Goal: Task Accomplishment & Management: Use online tool/utility

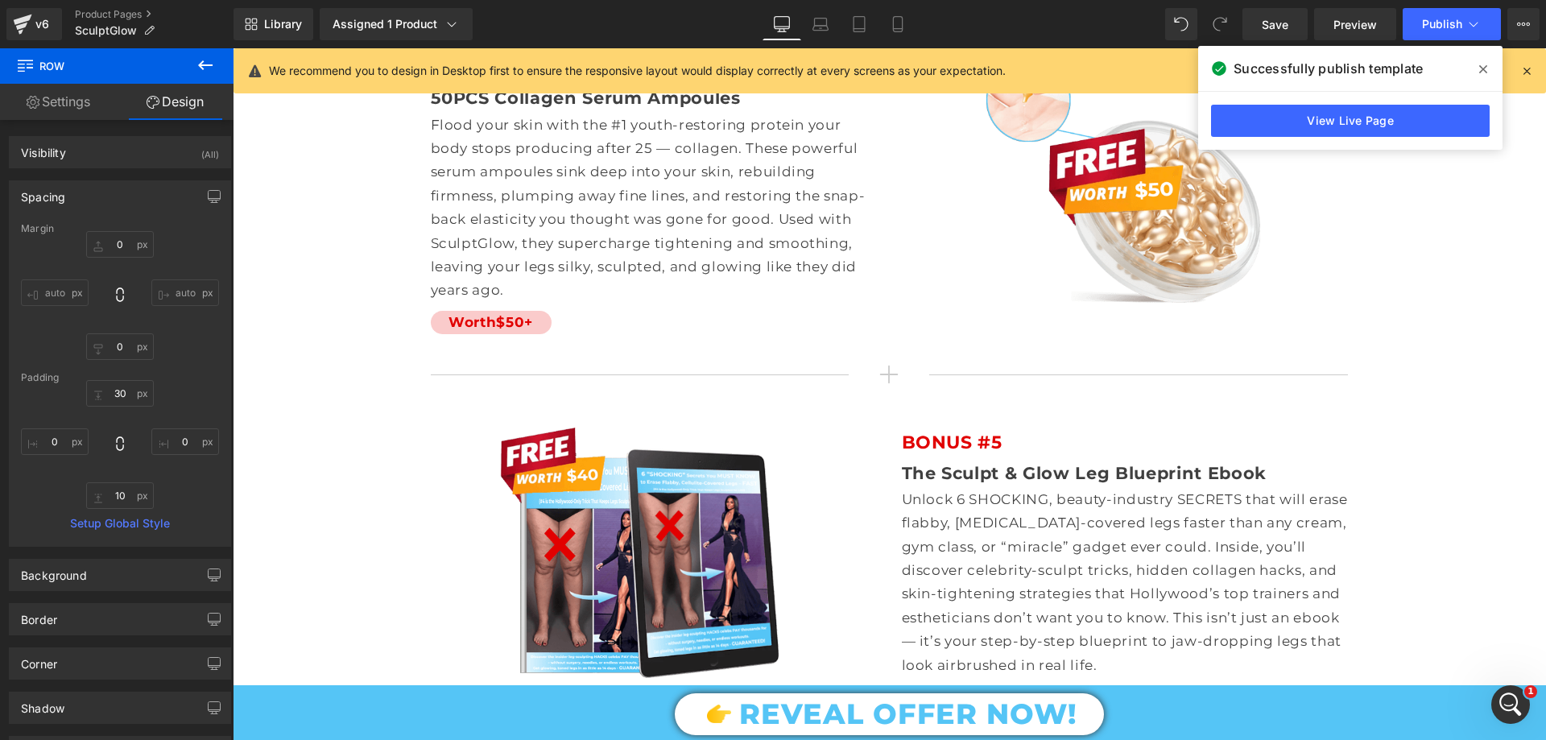
scroll to position [2050, 0]
click at [0, 0] on icon at bounding box center [0, 0] width 0 height 0
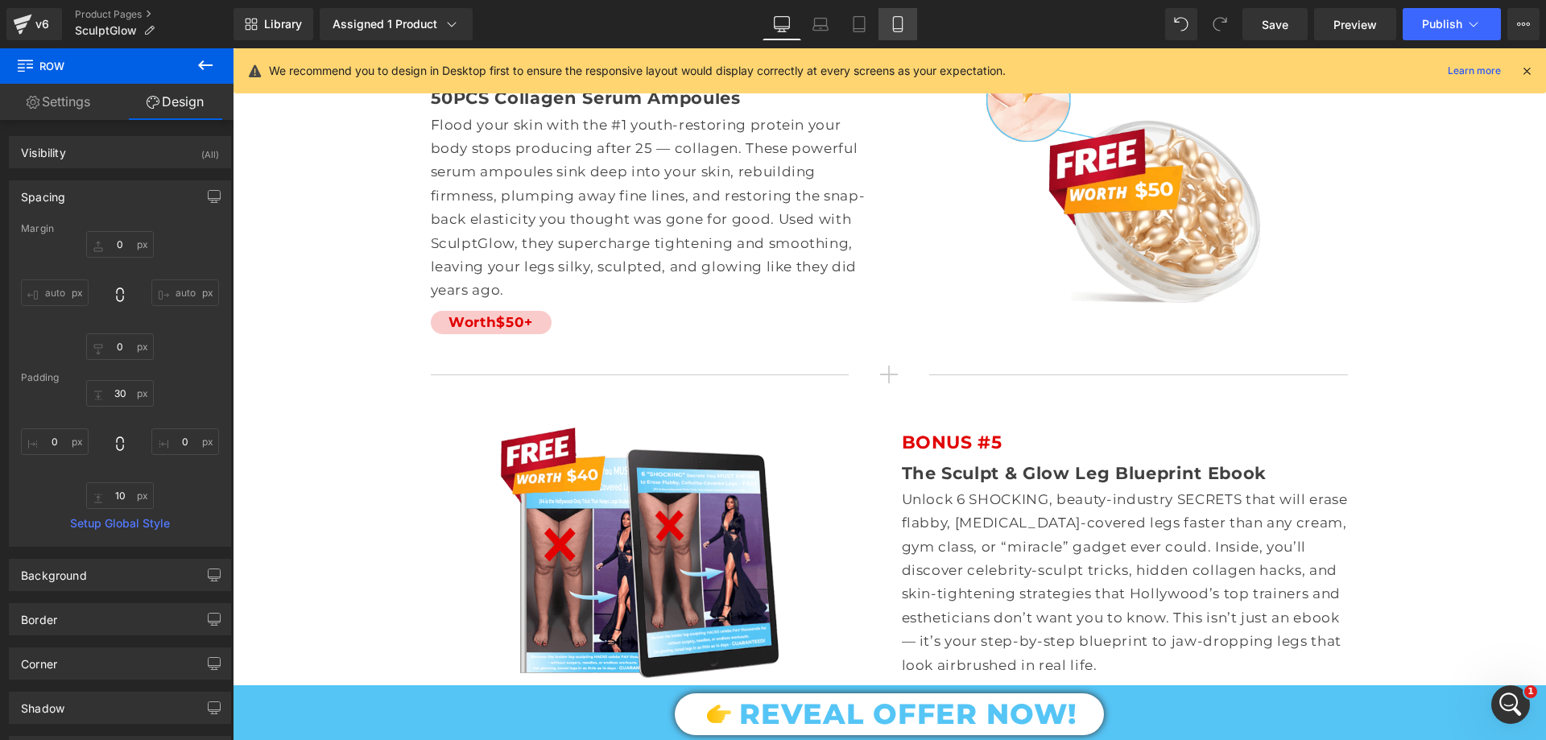
click at [896, 19] on icon at bounding box center [898, 24] width 16 height 16
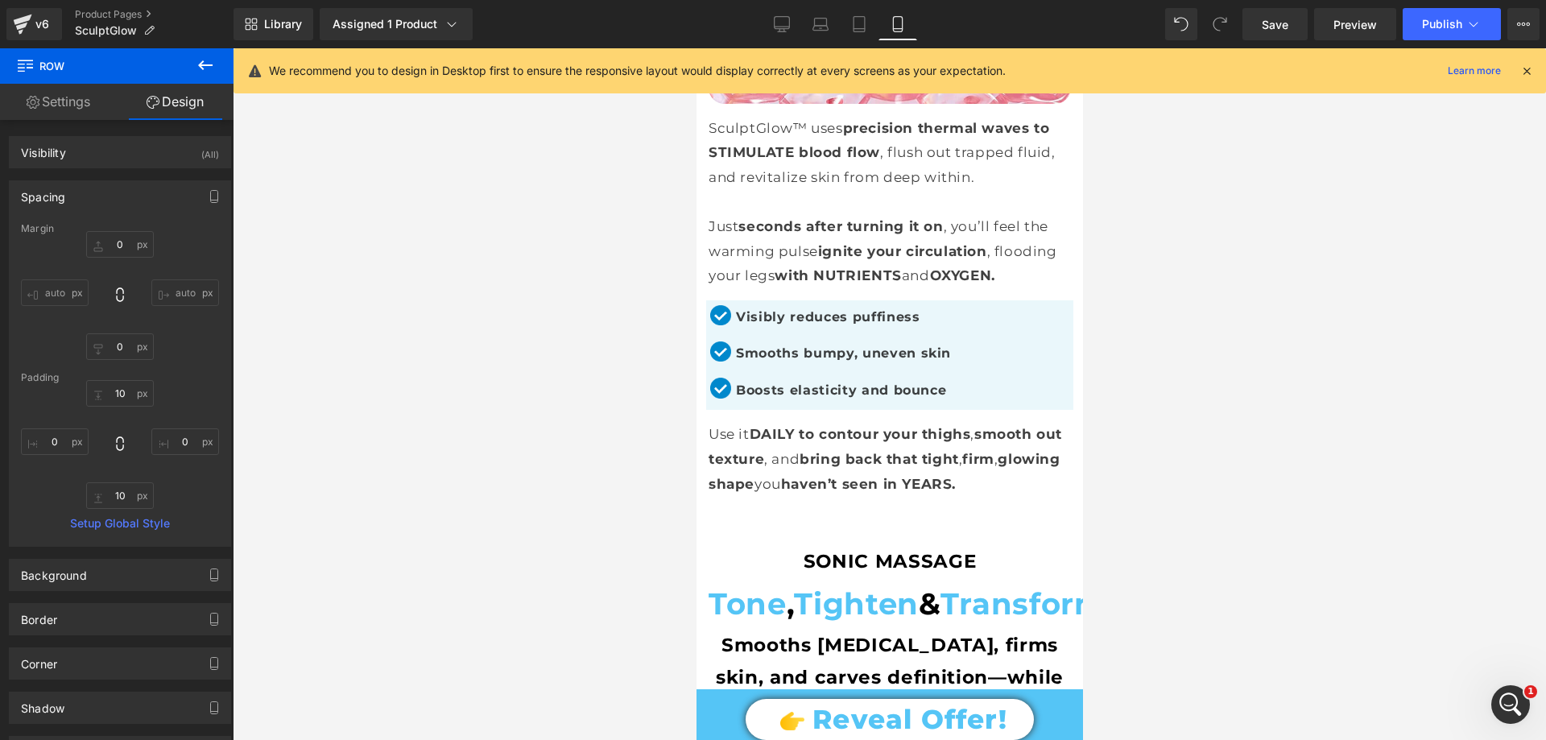
type input "0"
type input "10"
type input "0"
type input "10"
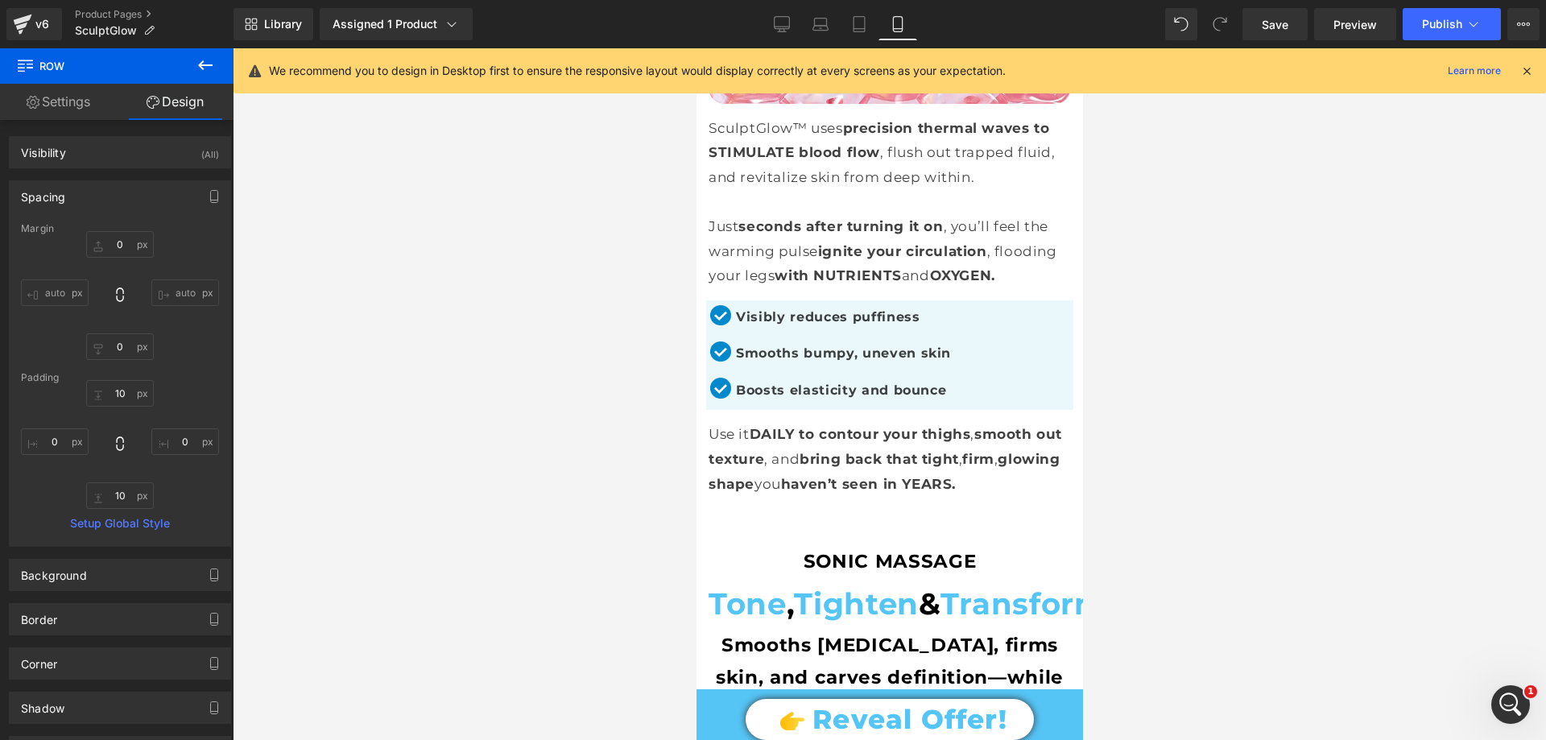
type input "0"
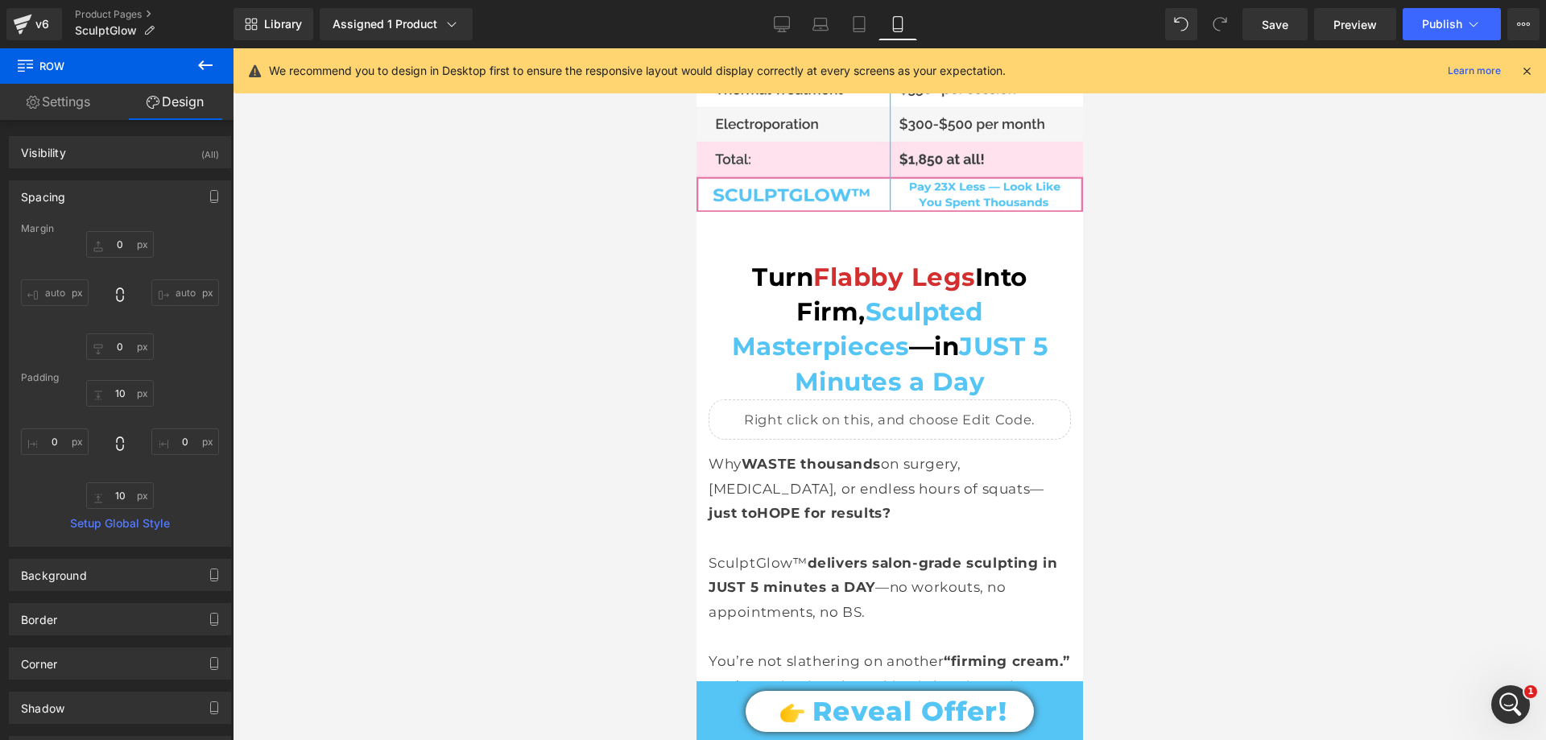
scroll to position [4508, 0]
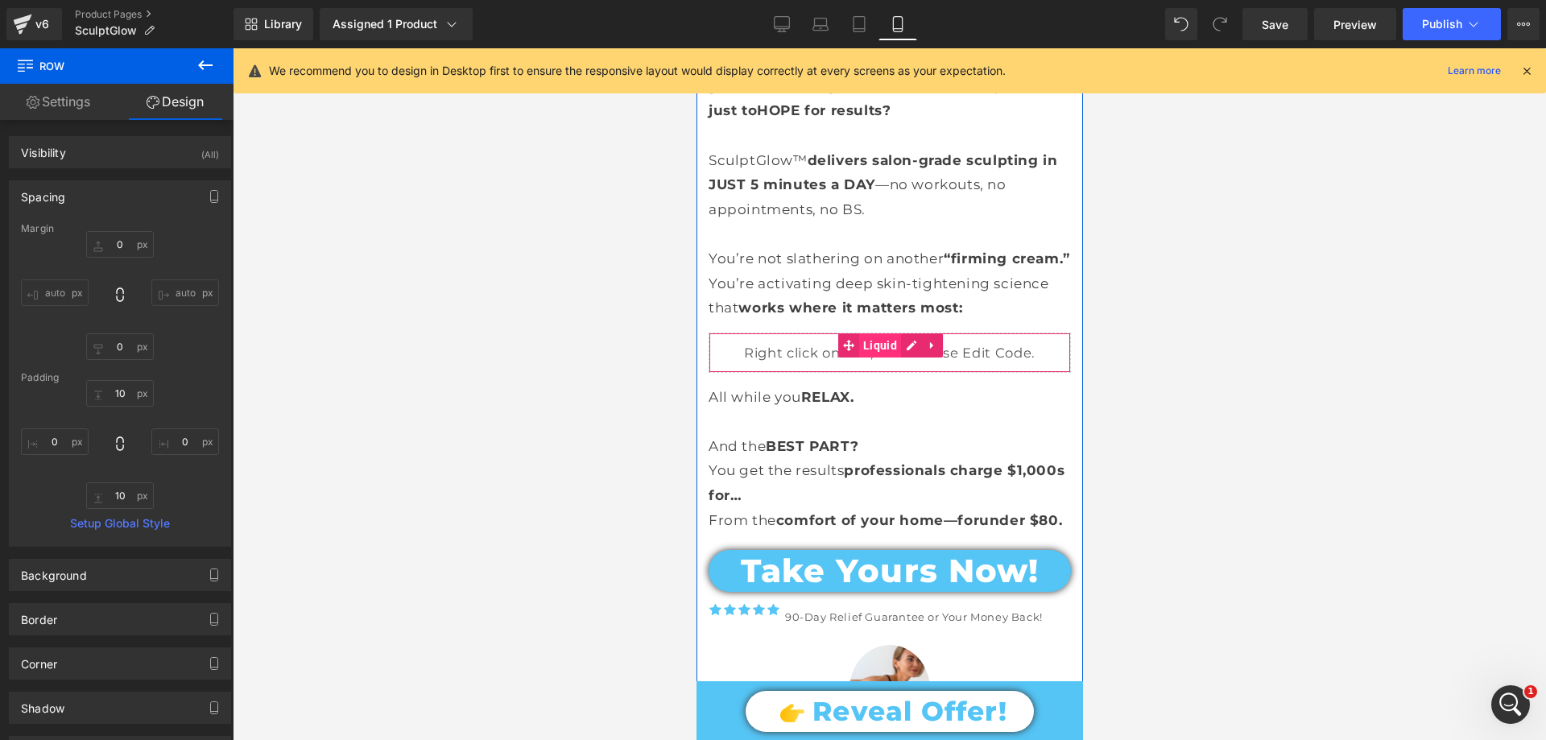
click at [873, 333] on span "Liquid" at bounding box center [879, 345] width 42 height 24
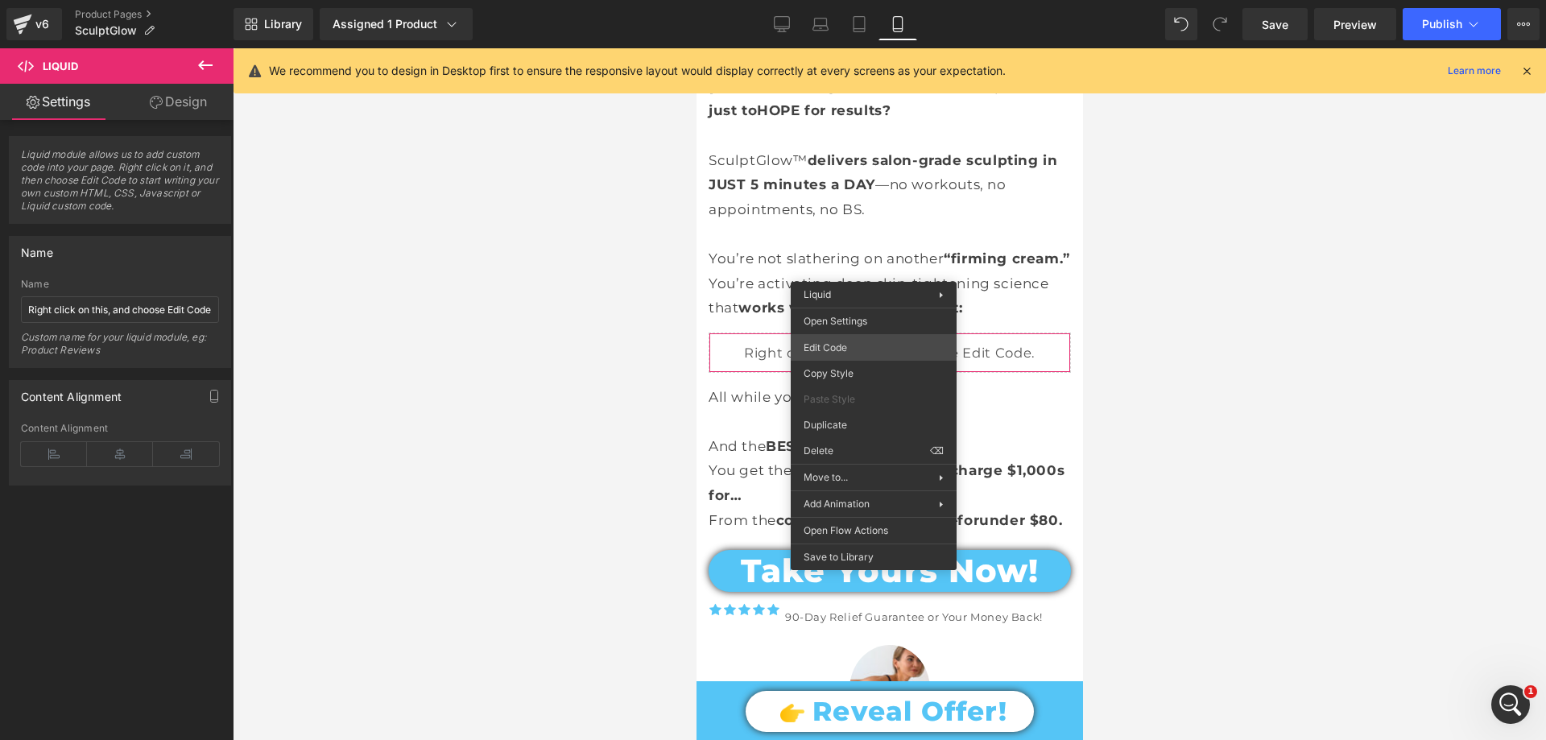
click at [834, 0] on div "Liquid You are previewing how the will restyle your page. You can not edit Elem…" at bounding box center [773, 0] width 1546 height 0
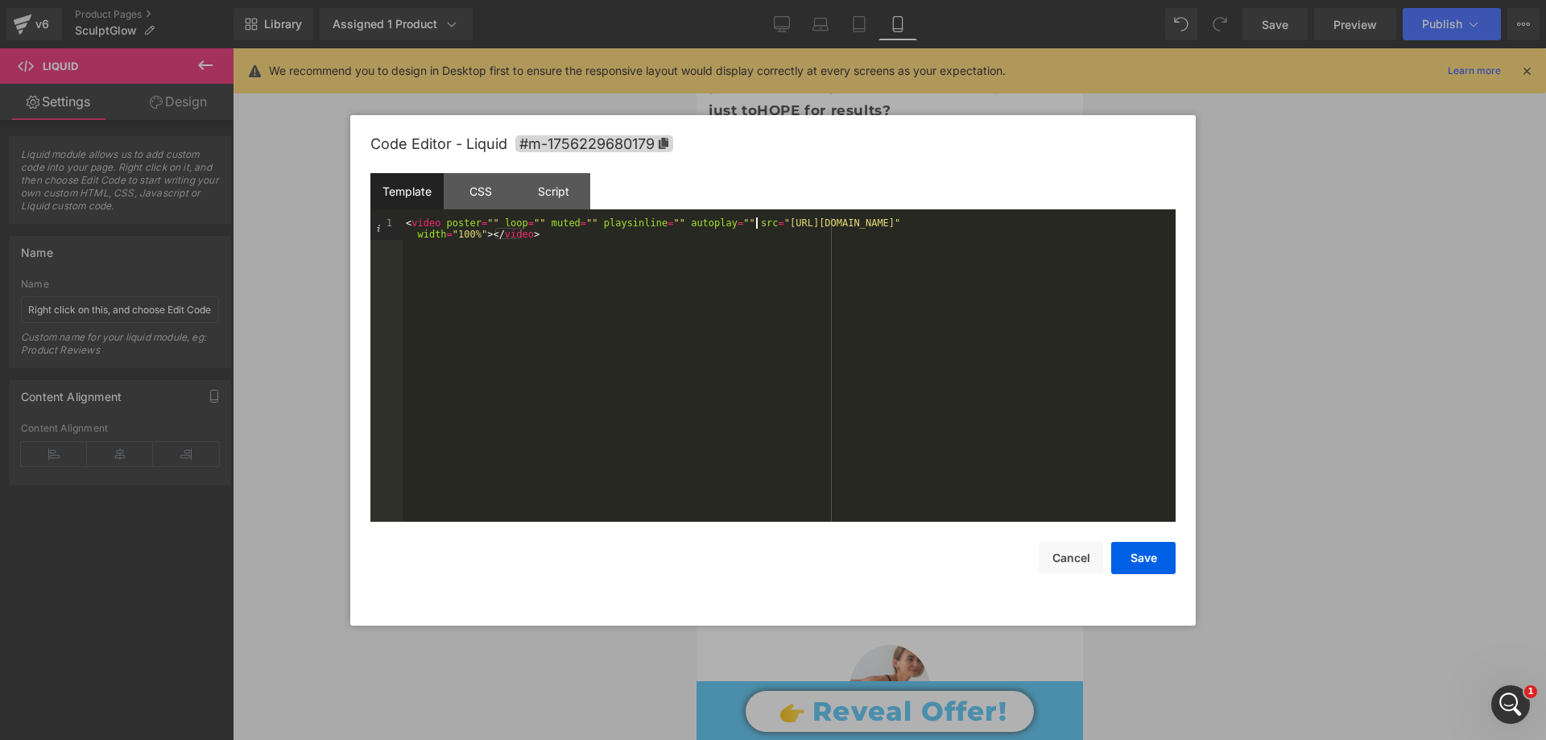
click at [0, 0] on div "< video poster = "" loop = "" muted = "" playsinline = "" autoplay = "" src = "…" at bounding box center [0, 0] width 0 height 0
drag, startPoint x: 756, startPoint y: 220, endPoint x: 1141, endPoint y: 221, distance: 385.6
click at [0, 0] on div "< video poster = "" loop = "" muted = "" playsinline = "" autoplay = "" src = "…" at bounding box center [0, 0] width 0 height 0
drag, startPoint x: 1143, startPoint y: 555, endPoint x: 369, endPoint y: 463, distance: 779.9
click at [0, 0] on button "Save" at bounding box center [0, 0] width 0 height 0
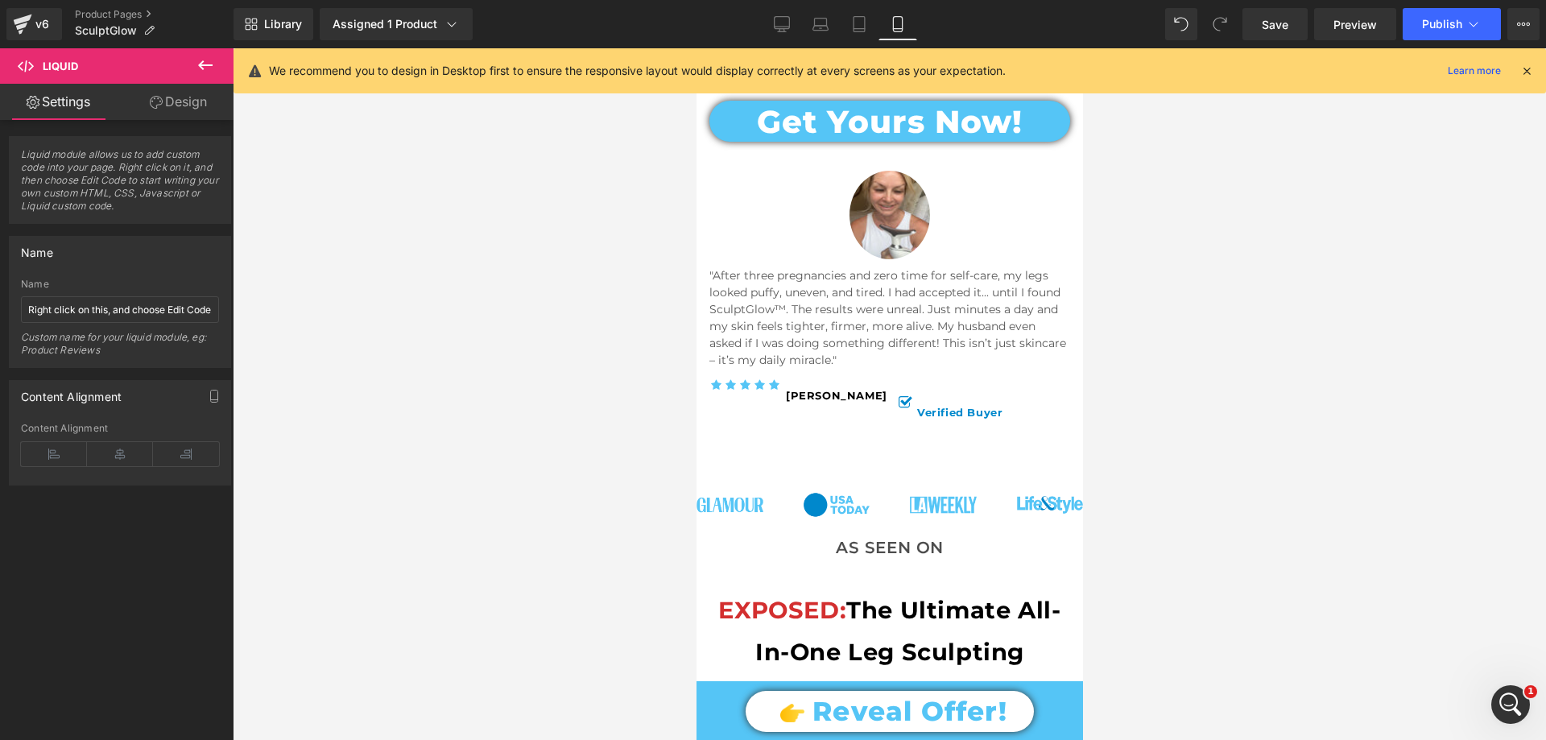
scroll to position [1127, 0]
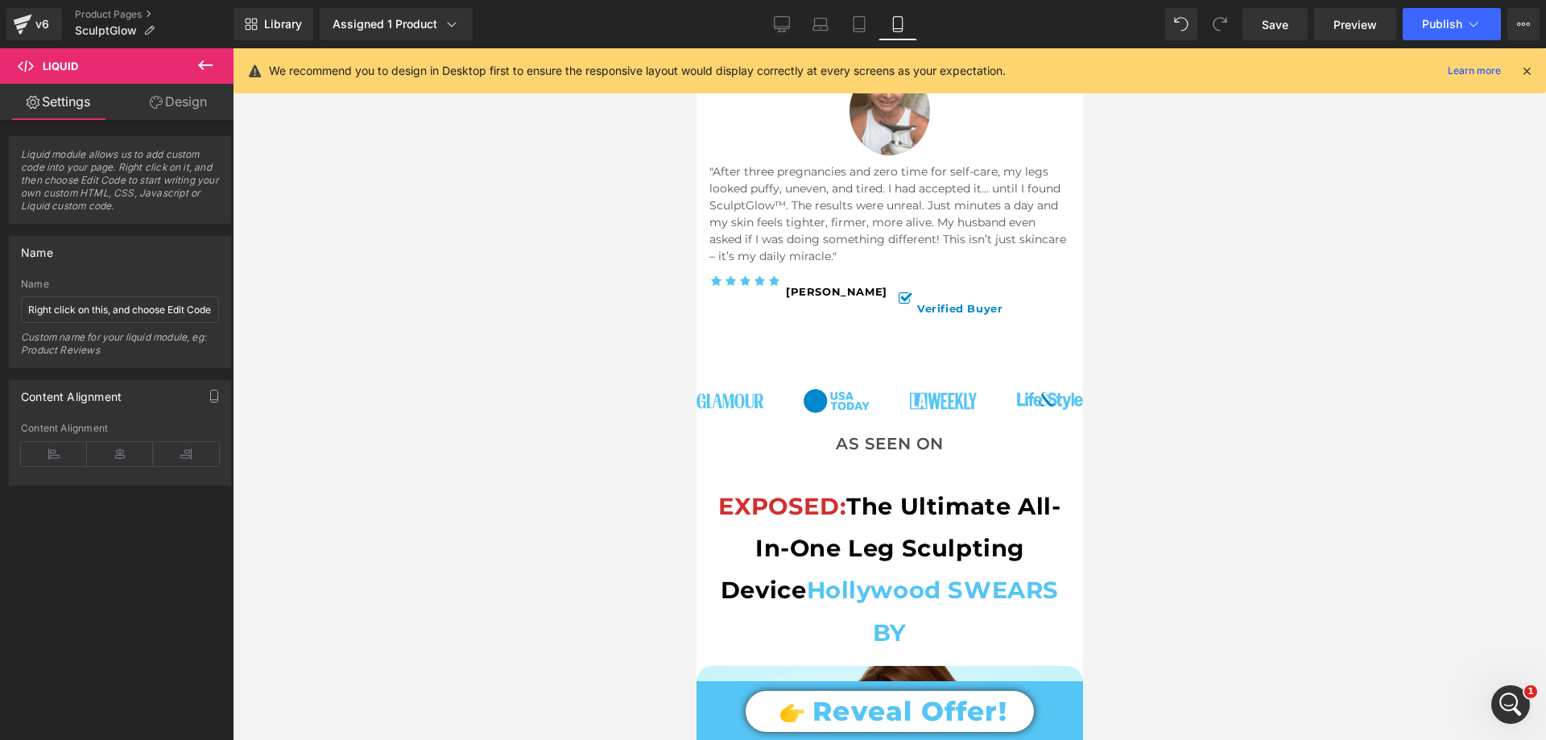
click at [204, 98] on link "Design" at bounding box center [178, 102] width 117 height 36
click at [204, 67] on icon at bounding box center [205, 65] width 19 height 19
click at [0, 0] on link "Global Style" at bounding box center [0, 0] width 0 height 0
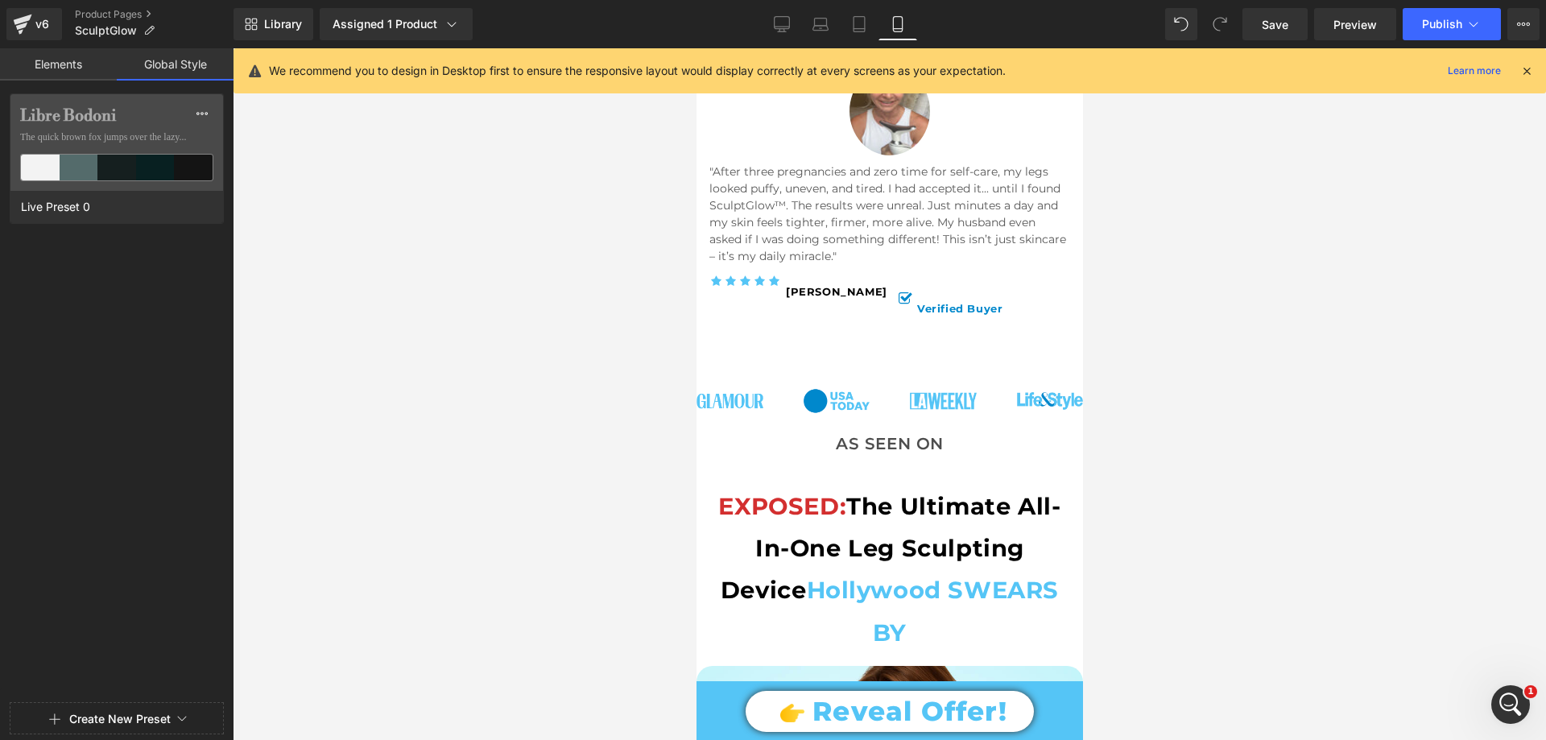
click at [72, 60] on link "Elements" at bounding box center [58, 64] width 117 height 32
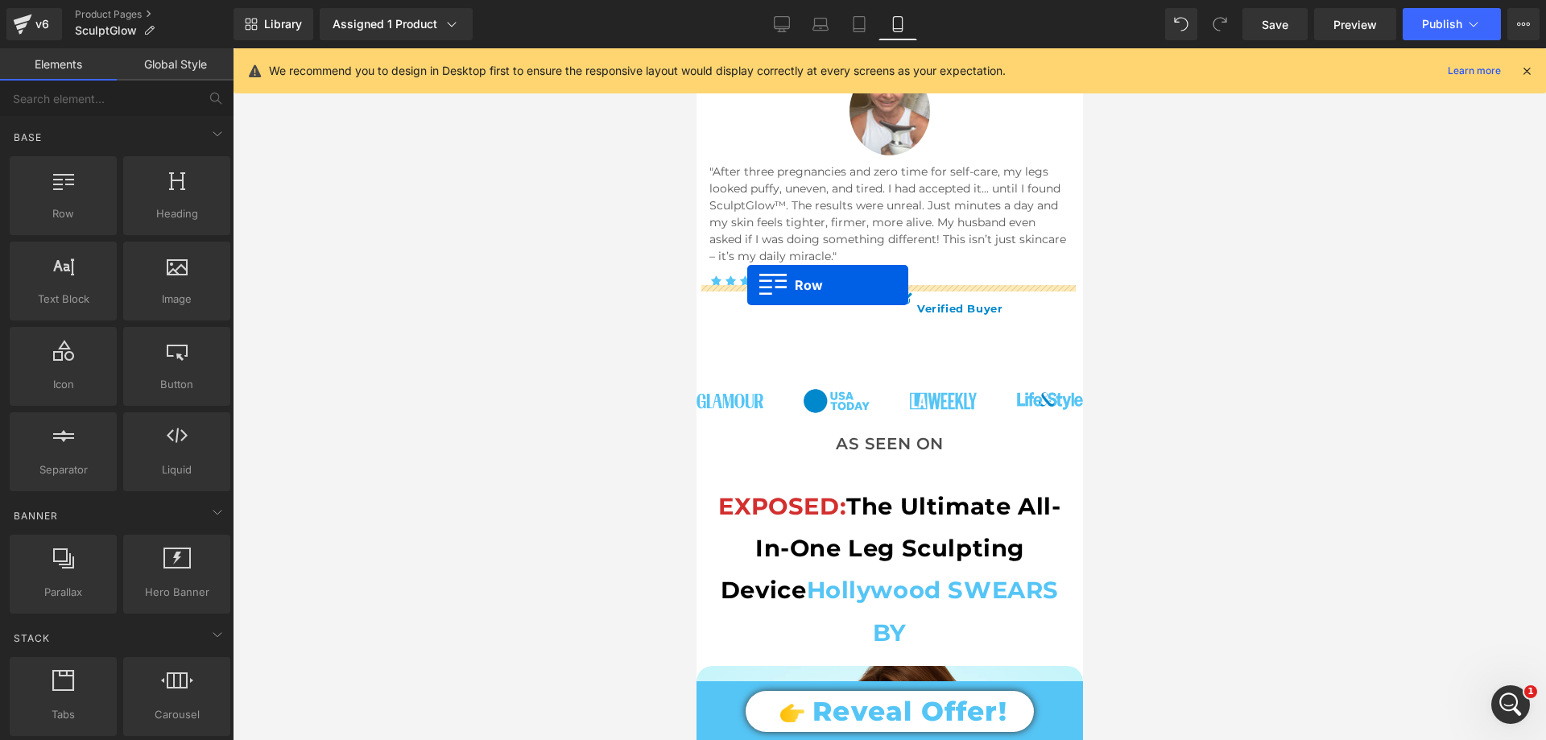
drag, startPoint x: 898, startPoint y: 246, endPoint x: 746, endPoint y: 285, distance: 156.4
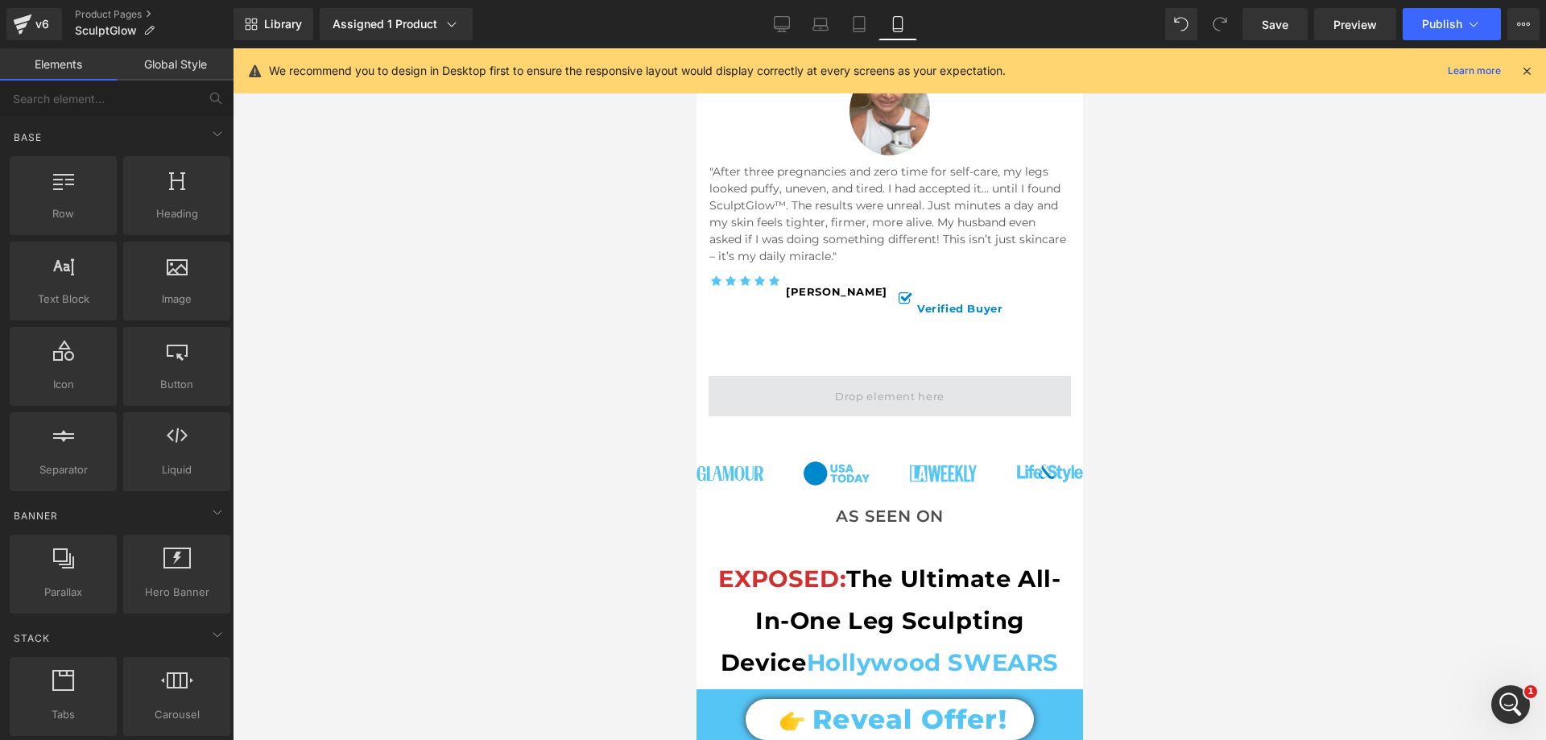
click at [820, 376] on span at bounding box center [889, 396] width 362 height 40
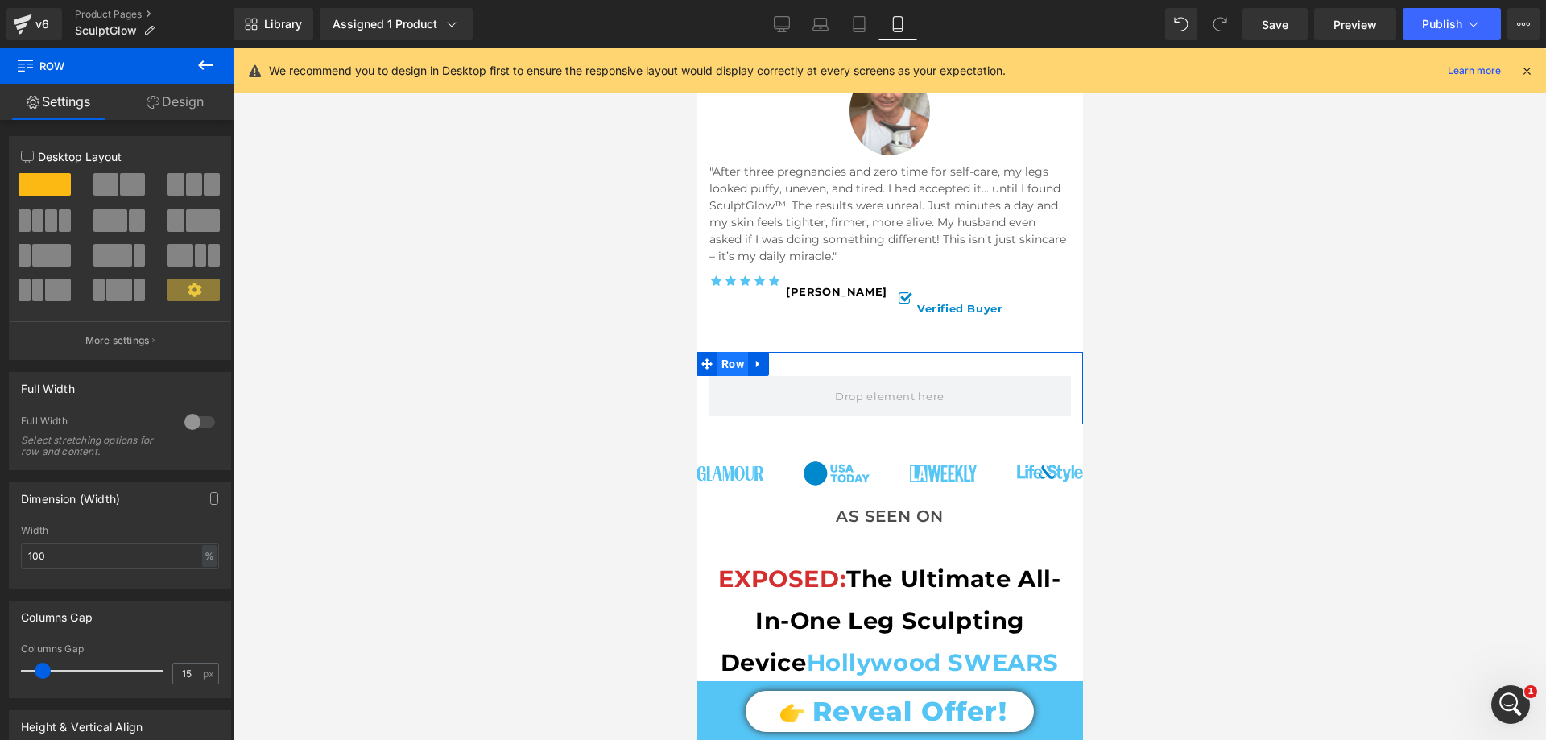
drag, startPoint x: 903, startPoint y: 144, endPoint x: 727, endPoint y: 299, distance: 235.0
click at [727, 352] on span "Row" at bounding box center [731, 364] width 31 height 24
click at [208, 96] on link "Design" at bounding box center [175, 102] width 117 height 36
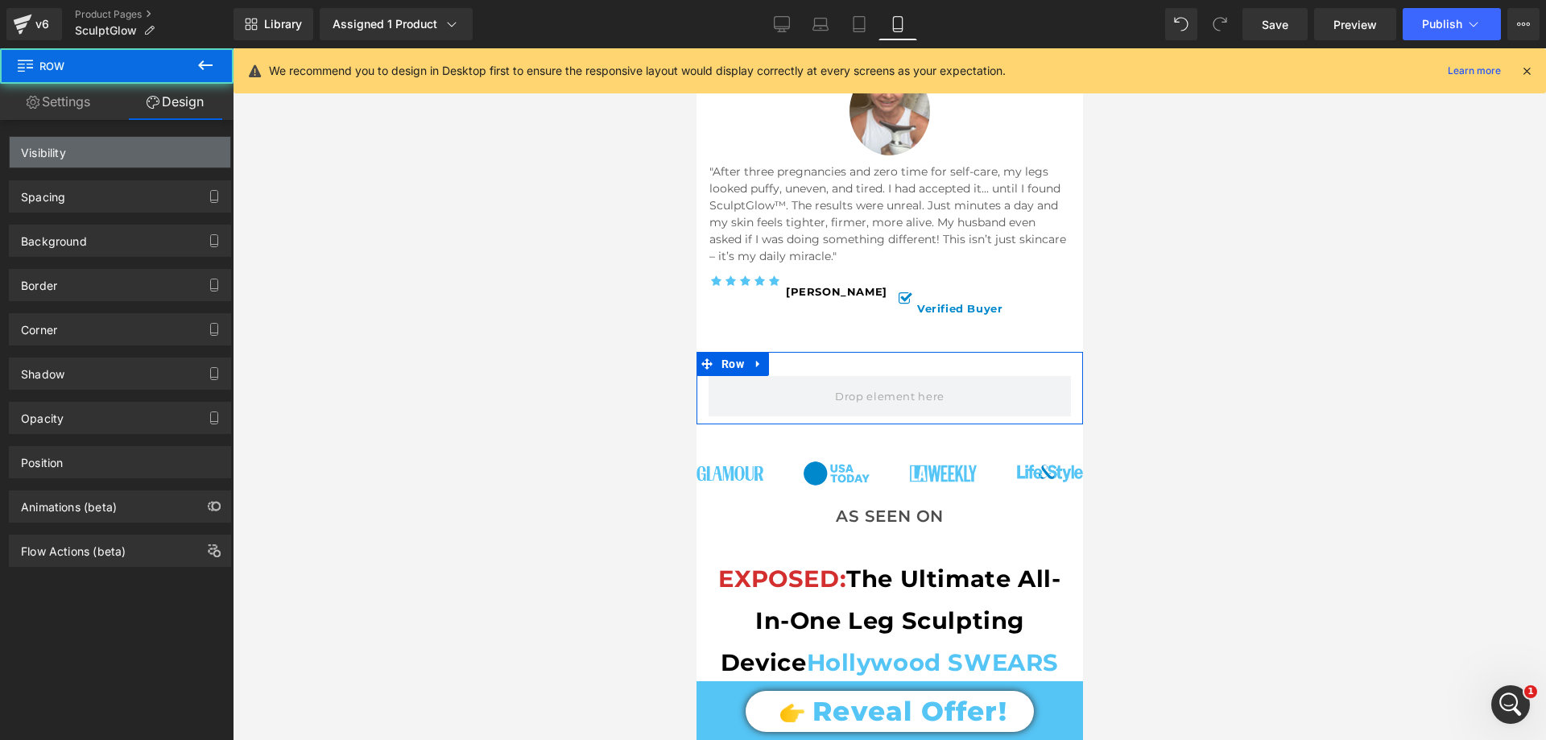
click at [122, 155] on div "Visibility" at bounding box center [120, 152] width 221 height 31
click at [126, 148] on div "Visibility" at bounding box center [120, 152] width 221 height 31
click at [63, 151] on div "Visibility" at bounding box center [43, 148] width 45 height 23
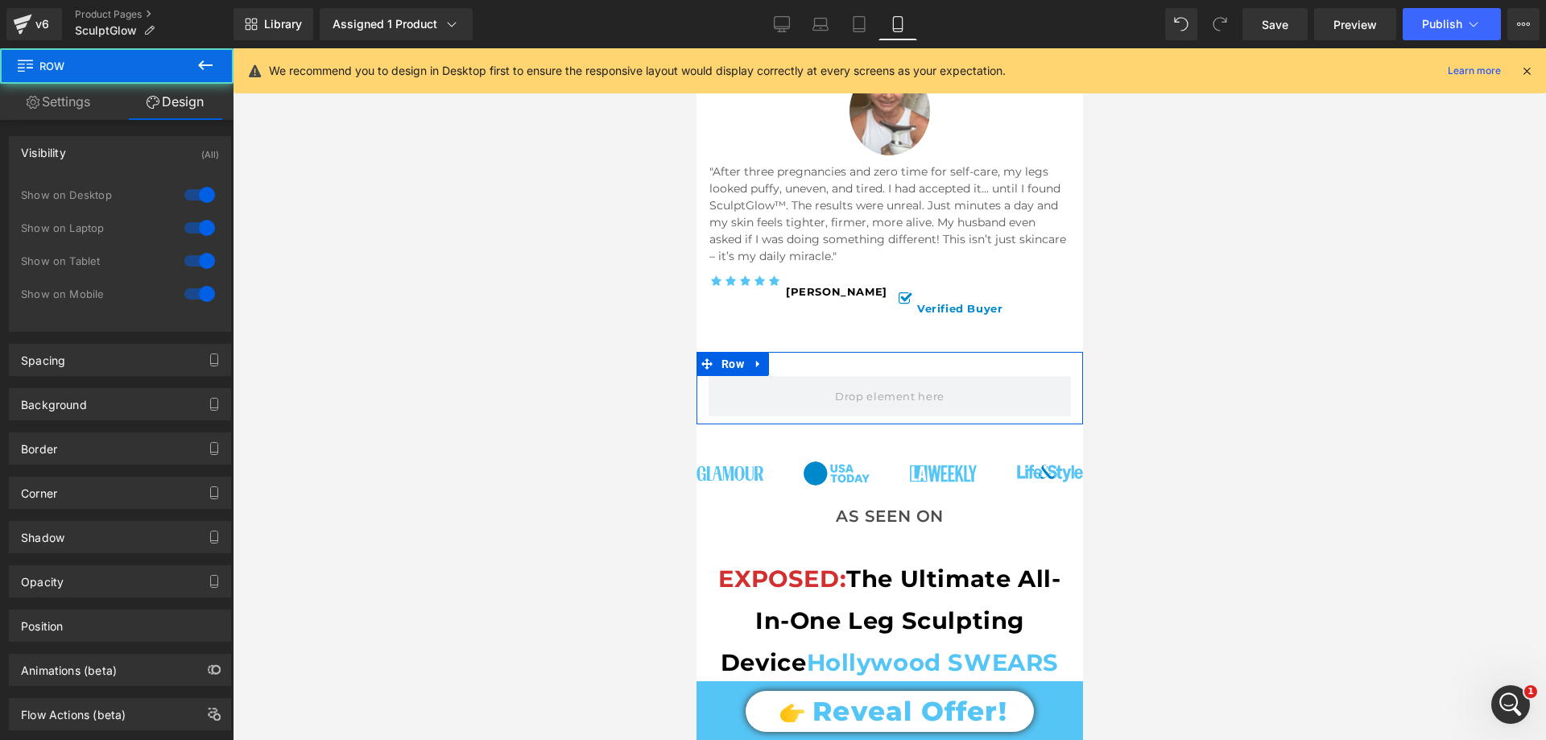
click at [198, 198] on div at bounding box center [199, 195] width 39 height 26
click at [200, 226] on div at bounding box center [199, 228] width 39 height 26
click at [199, 259] on div at bounding box center [199, 261] width 39 height 26
click at [448, 307] on div at bounding box center [889, 393] width 1313 height 691
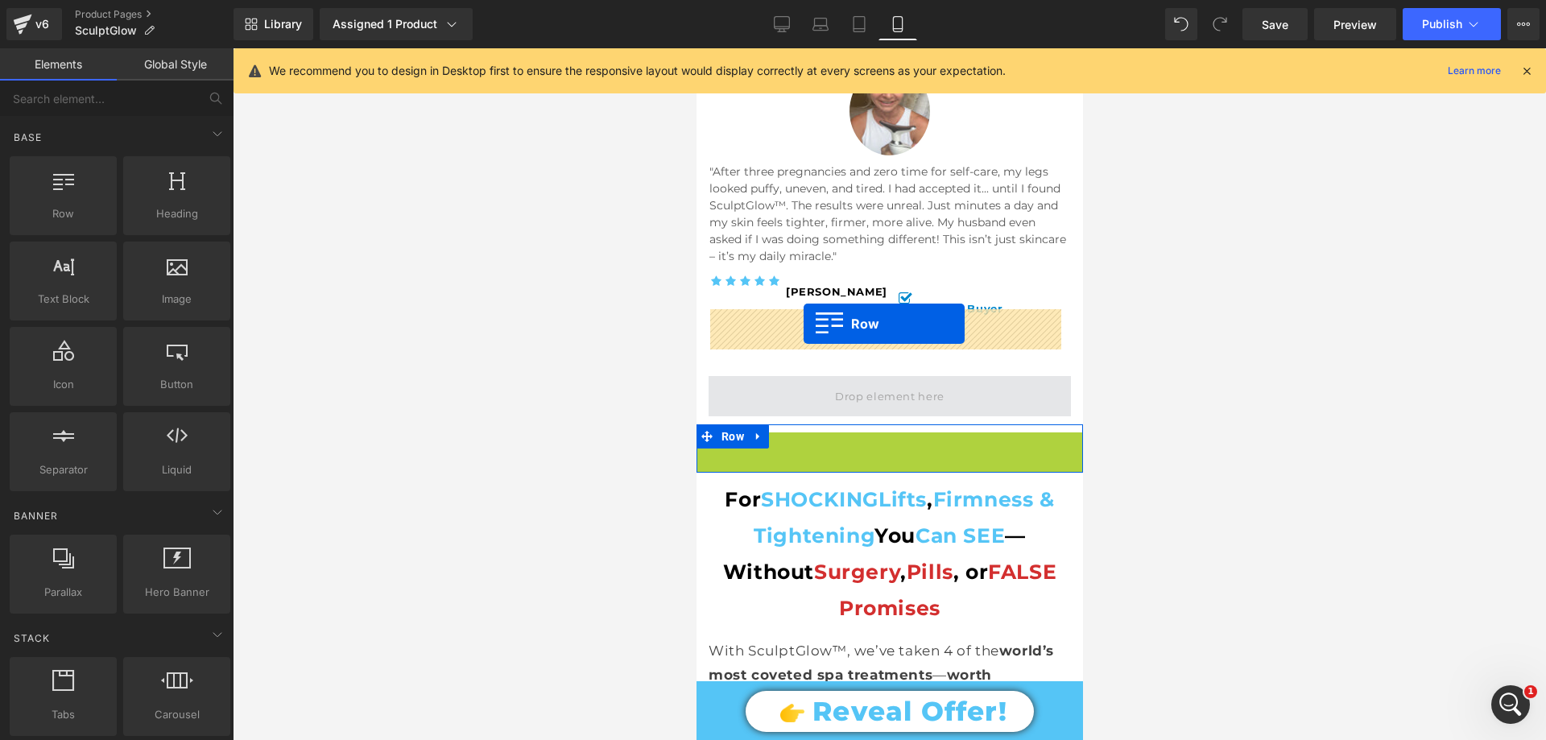
drag, startPoint x: 701, startPoint y: 386, endPoint x: 803, endPoint y: 324, distance: 119.3
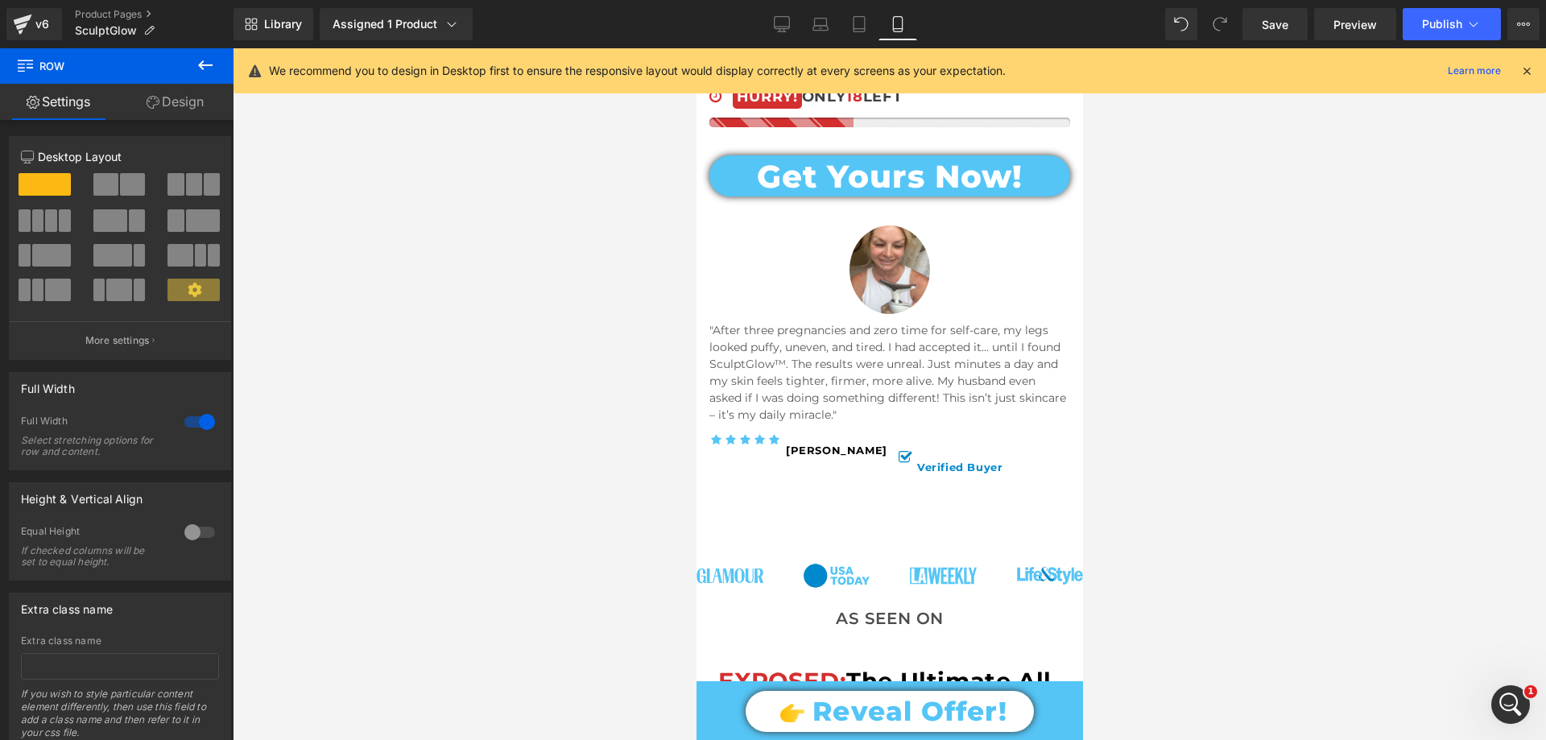
scroll to position [1046, 0]
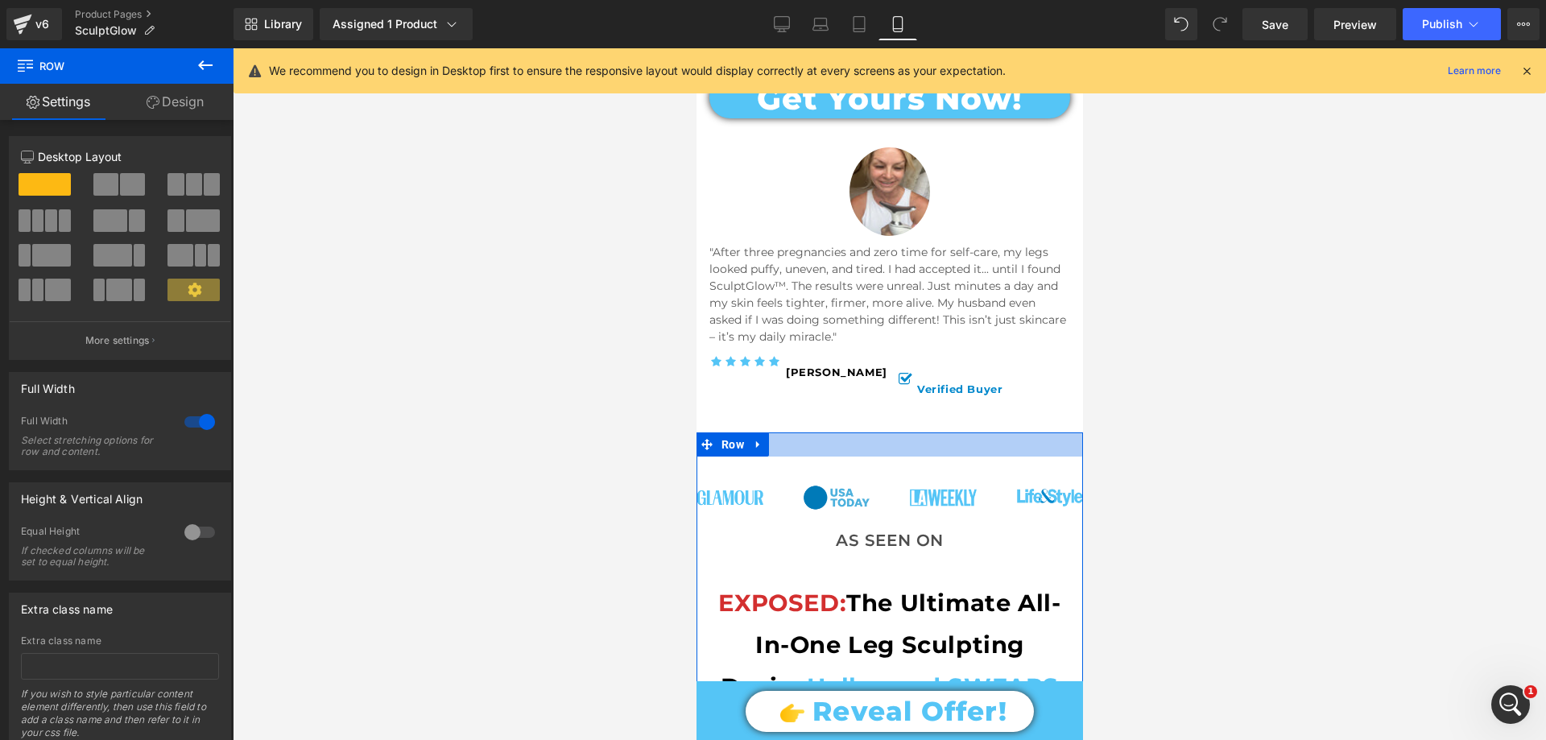
click at [838, 432] on div at bounding box center [889, 444] width 386 height 24
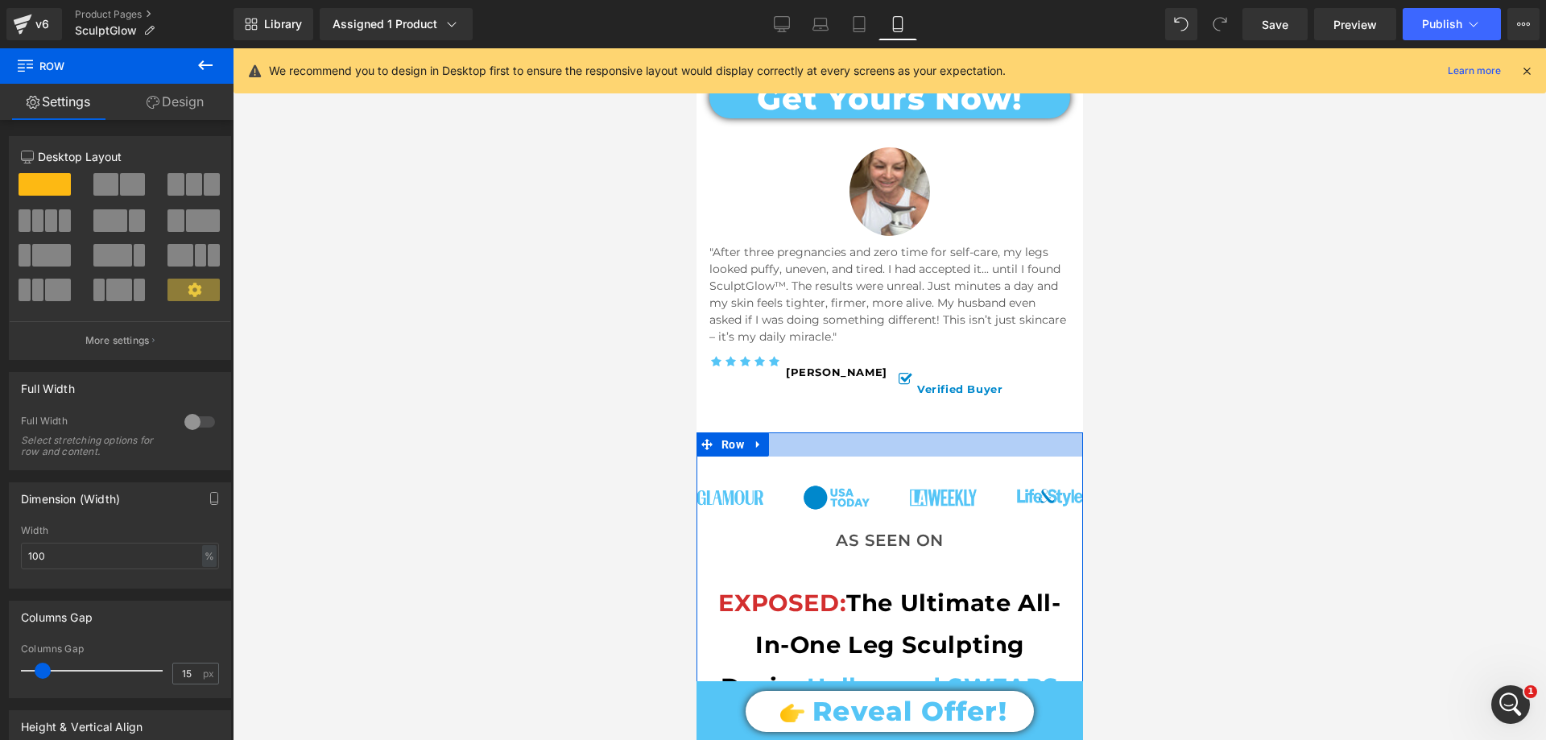
click at [828, 432] on div at bounding box center [889, 444] width 386 height 24
click at [190, 105] on link "Design" at bounding box center [175, 102] width 117 height 36
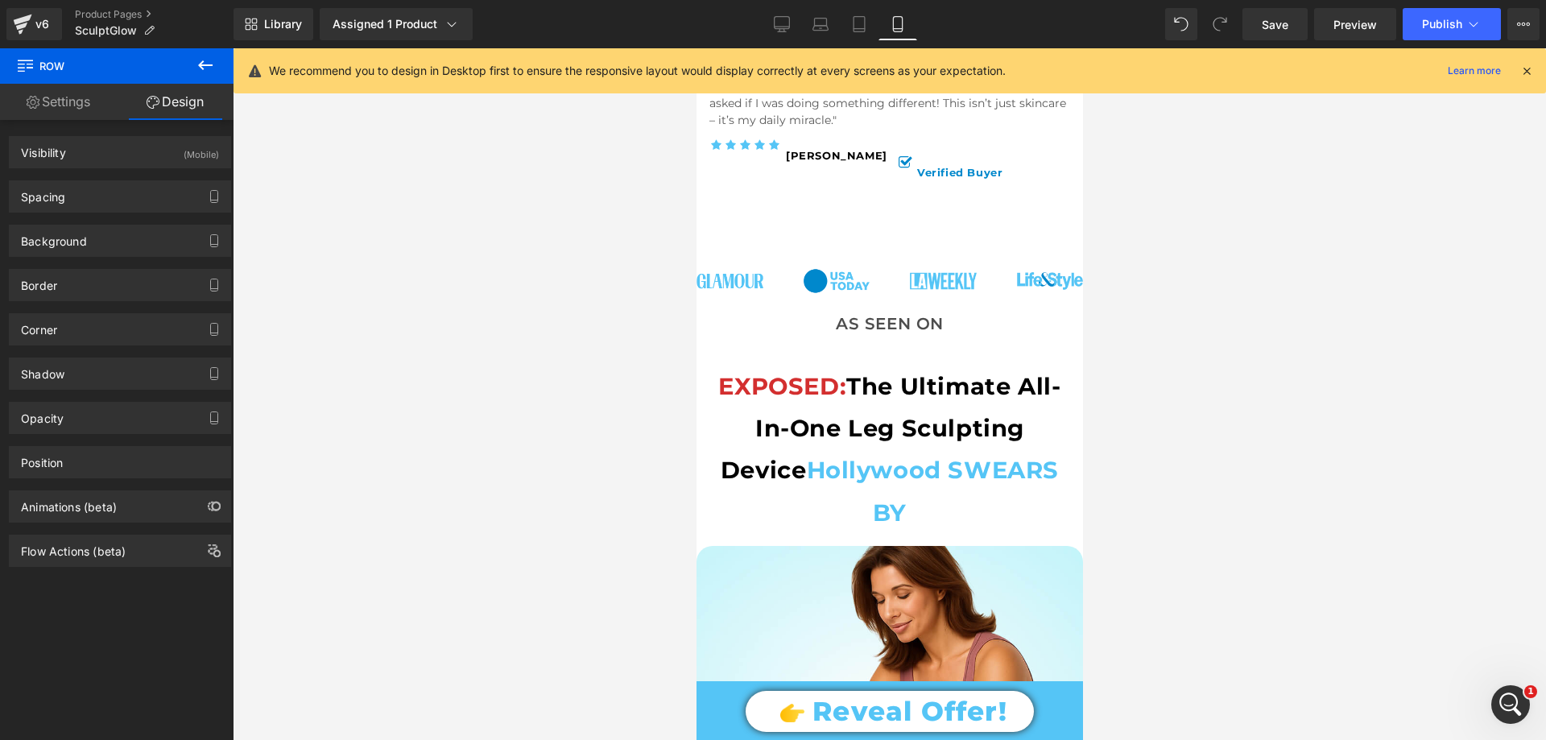
scroll to position [1207, 0]
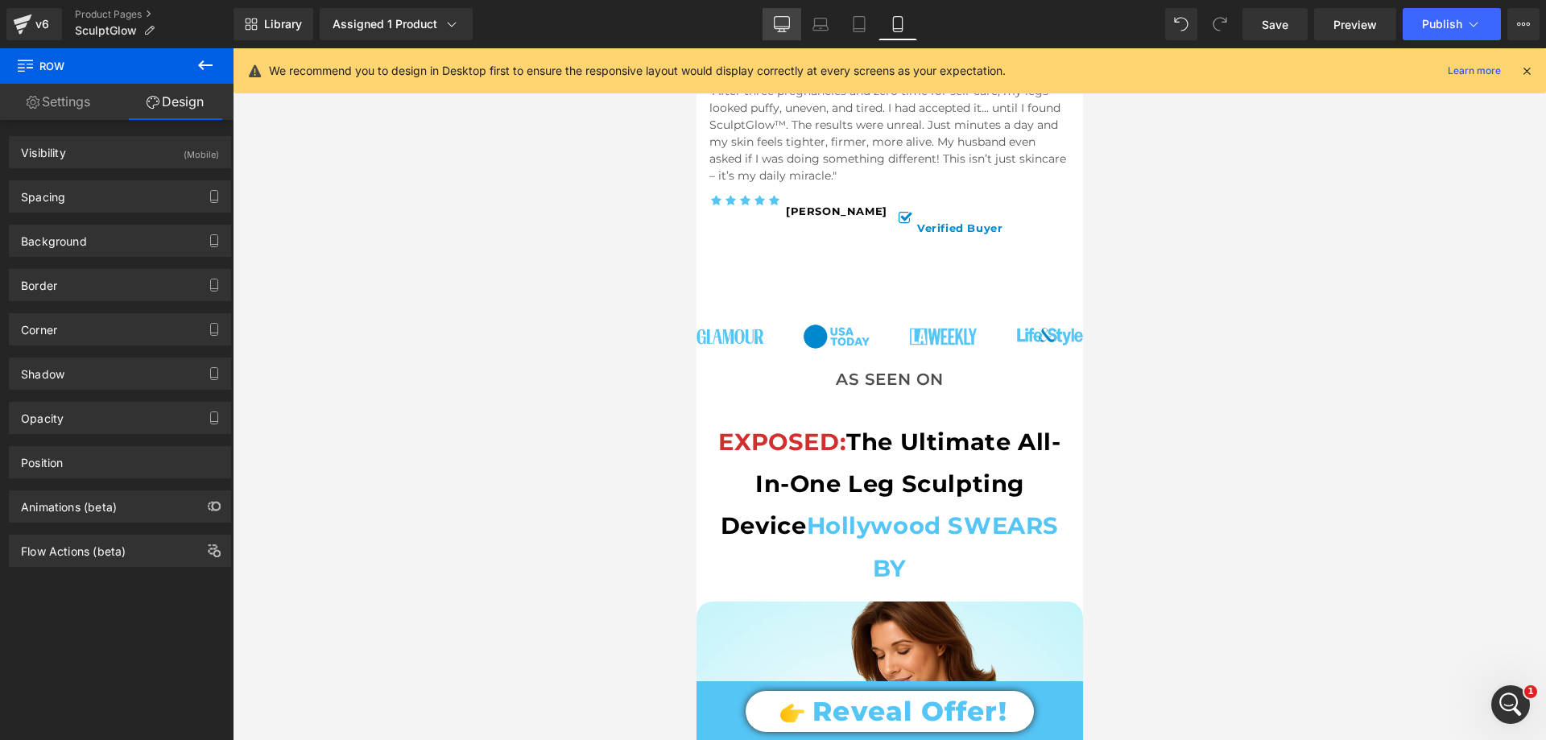
click at [780, 31] on link "Desktop" at bounding box center [781, 24] width 39 height 32
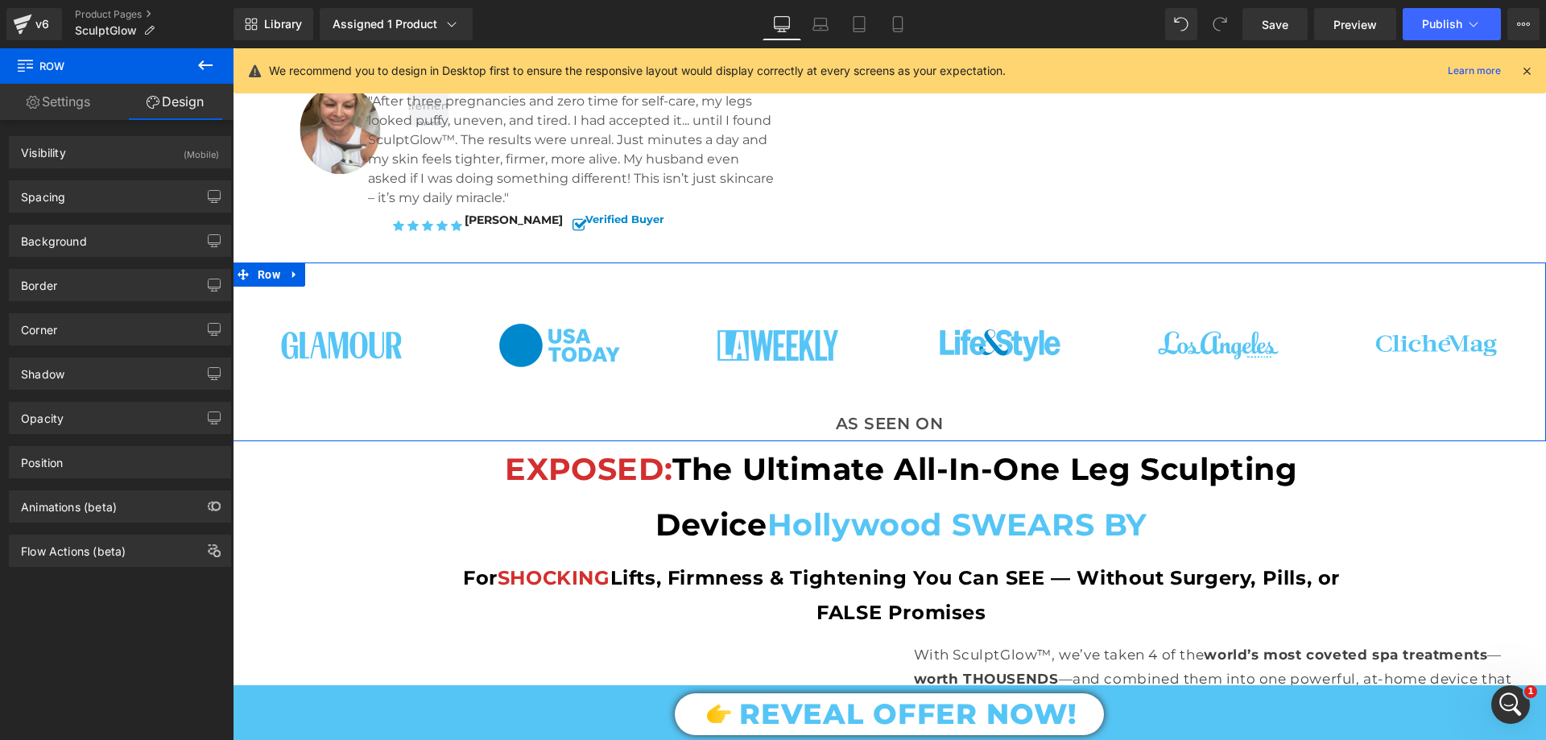
scroll to position [563, 0]
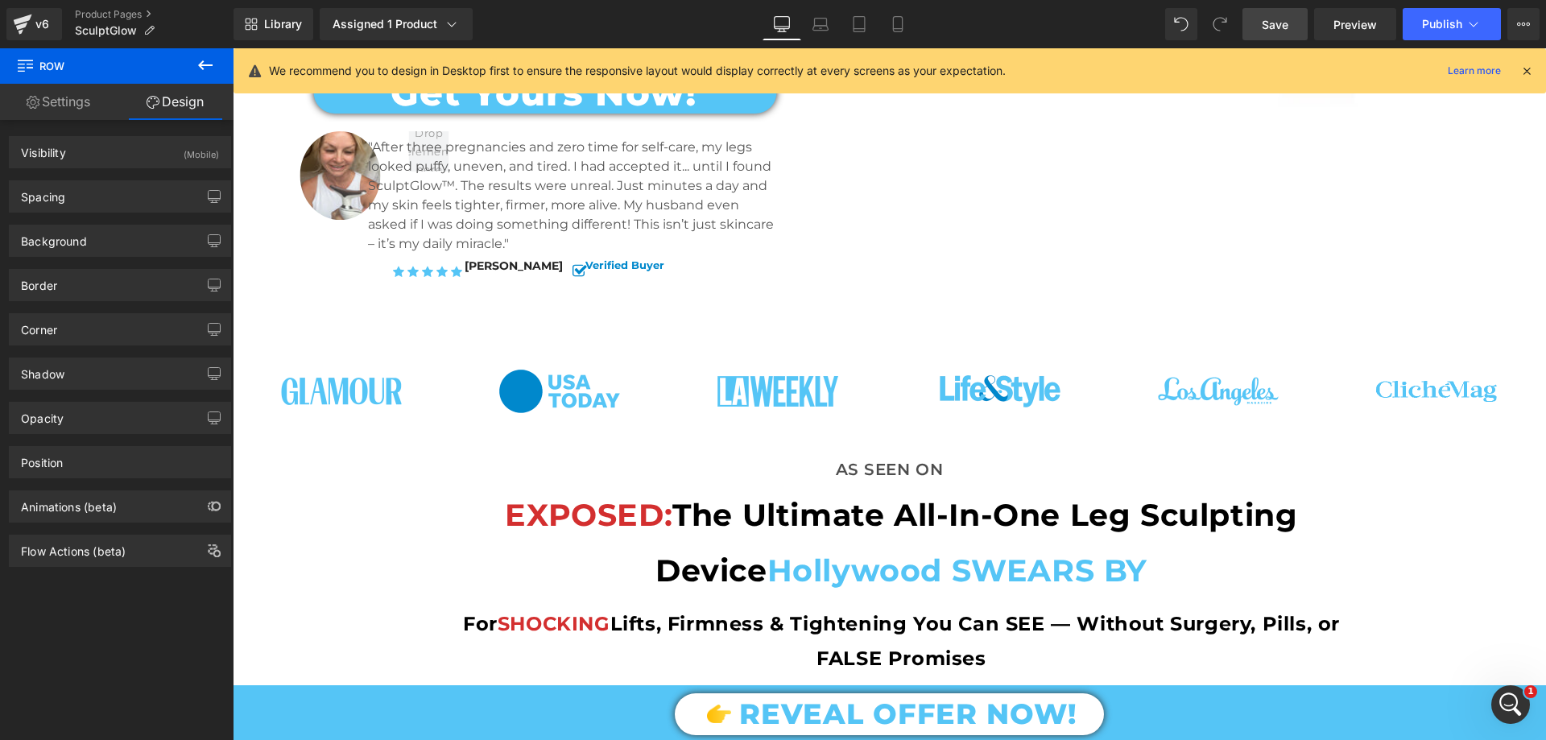
click at [1281, 30] on span "Save" at bounding box center [1274, 24] width 27 height 17
